Goal: Learn about a topic

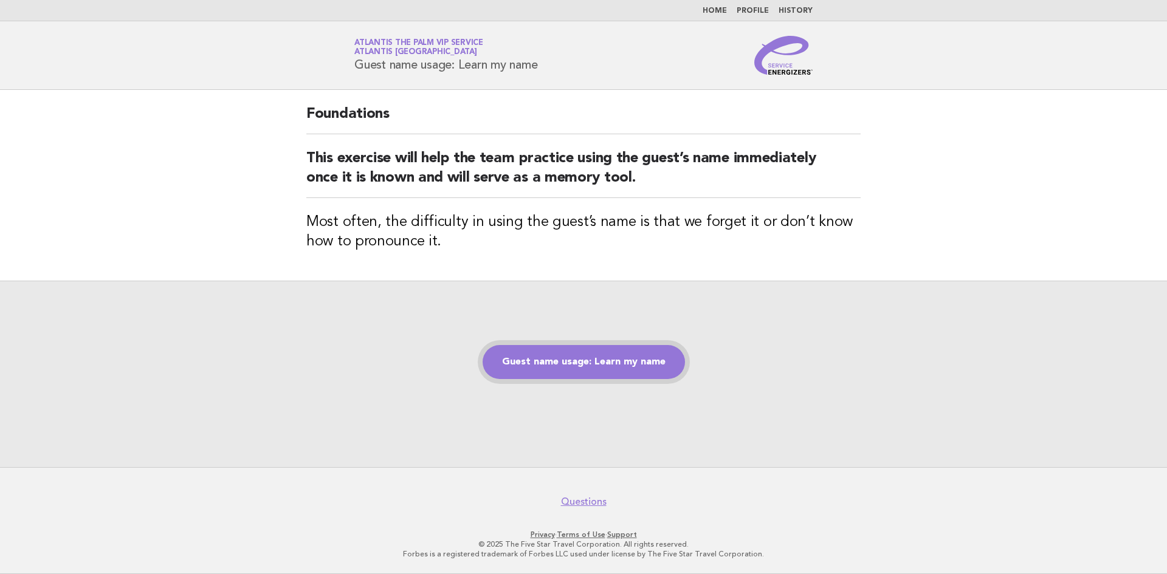
click at [543, 364] on link "Guest name usage: Learn my name" at bounding box center [584, 362] width 202 height 34
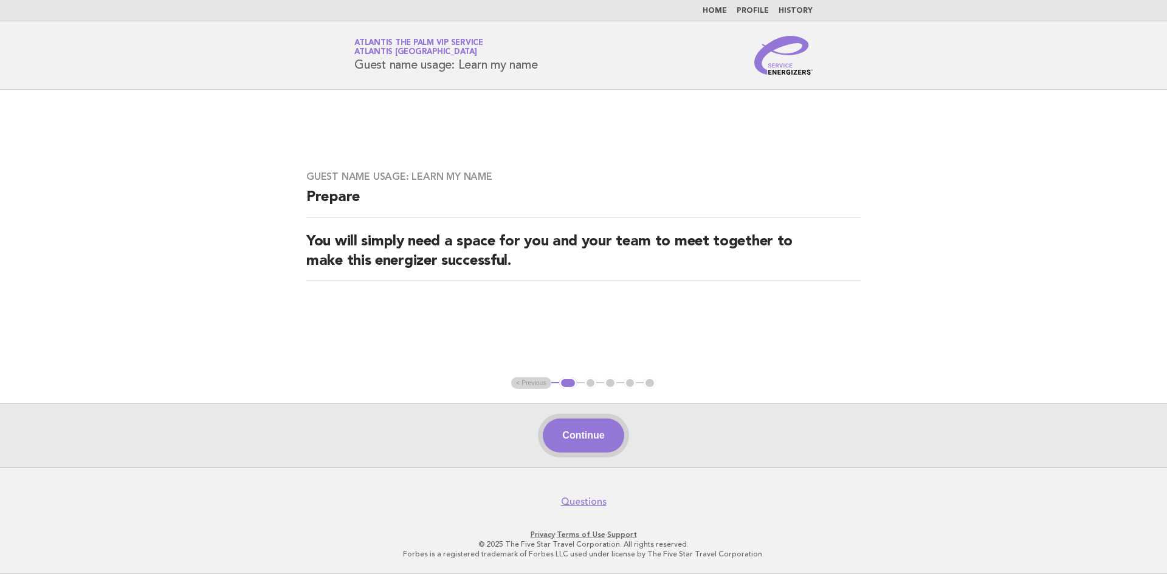
click at [573, 443] on button "Continue" at bounding box center [583, 436] width 81 height 34
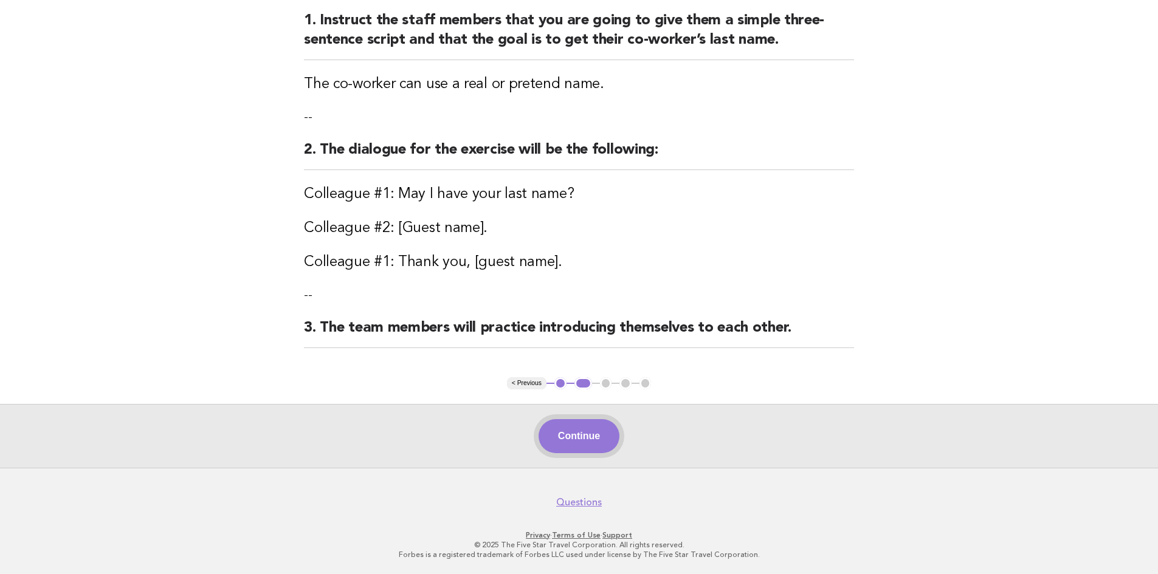
click at [577, 432] on button "Continue" at bounding box center [579, 436] width 81 height 34
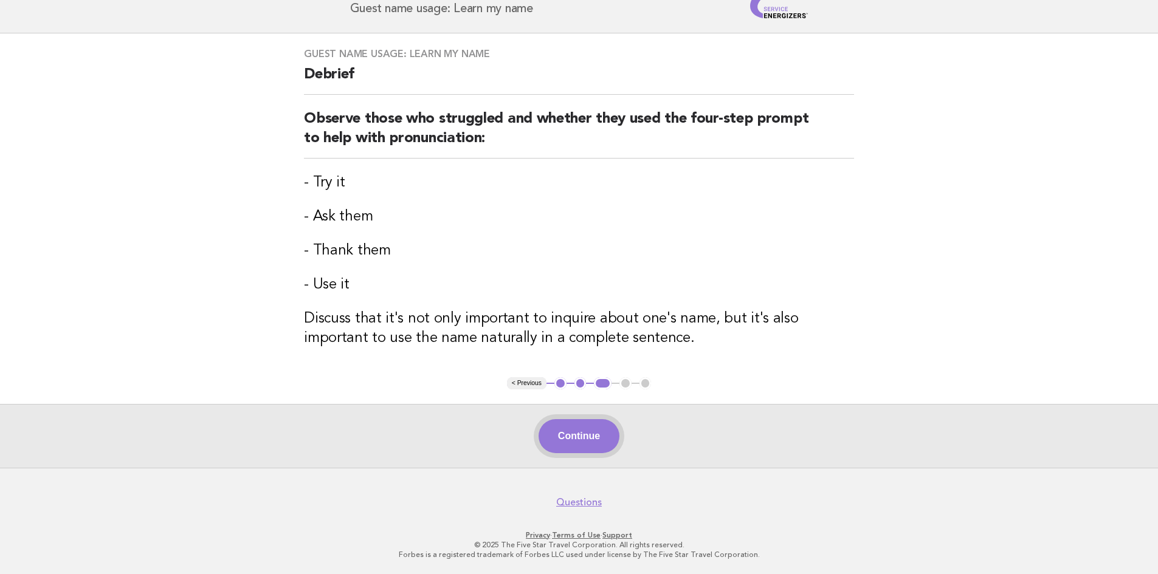
click at [582, 438] on button "Continue" at bounding box center [579, 436] width 81 height 34
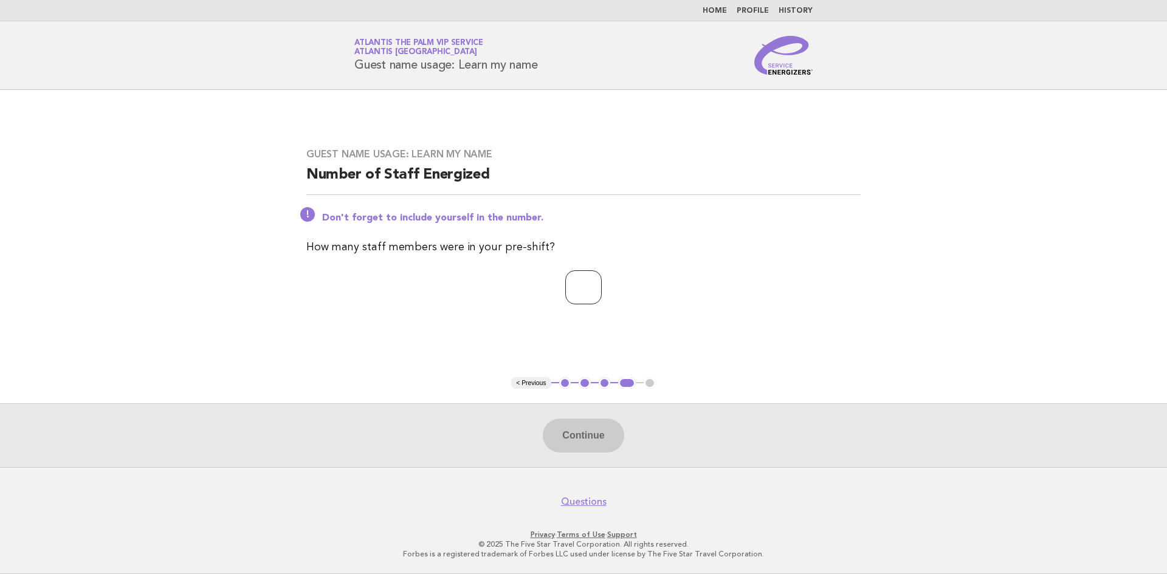
click at [565, 286] on input "number" at bounding box center [583, 288] width 36 height 34
type input "*"
click at [581, 444] on button "Continue" at bounding box center [583, 436] width 81 height 34
